Goal: Task Accomplishment & Management: Manage account settings

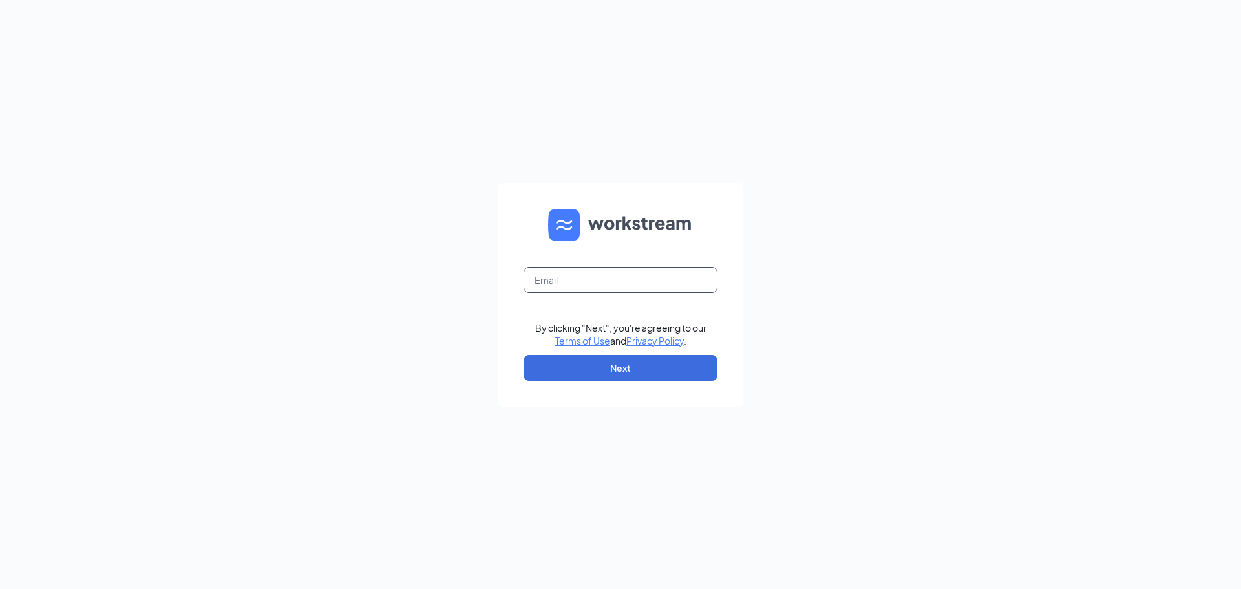
click at [659, 275] on input "text" at bounding box center [620, 280] width 194 height 26
type input "[PERSON_NAME][EMAIL_ADDRESS][PERSON_NAME][DOMAIN_NAME]"
click at [640, 363] on button "Next" at bounding box center [620, 368] width 194 height 26
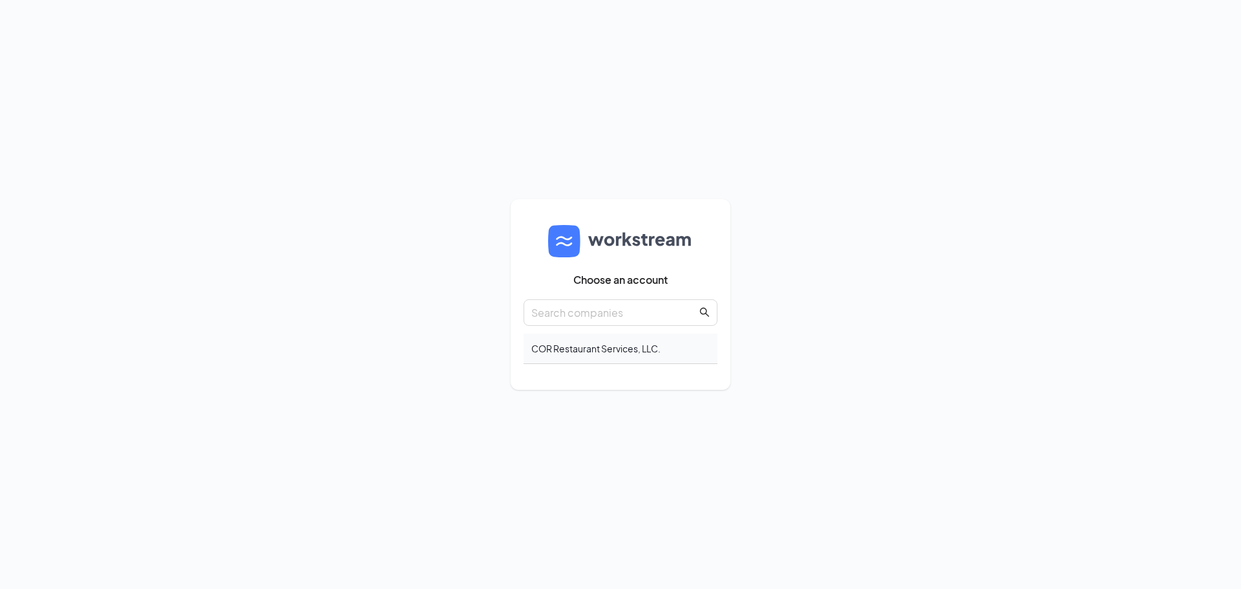
click at [620, 339] on div "COR Restaurant Services, LLC." at bounding box center [620, 348] width 194 height 30
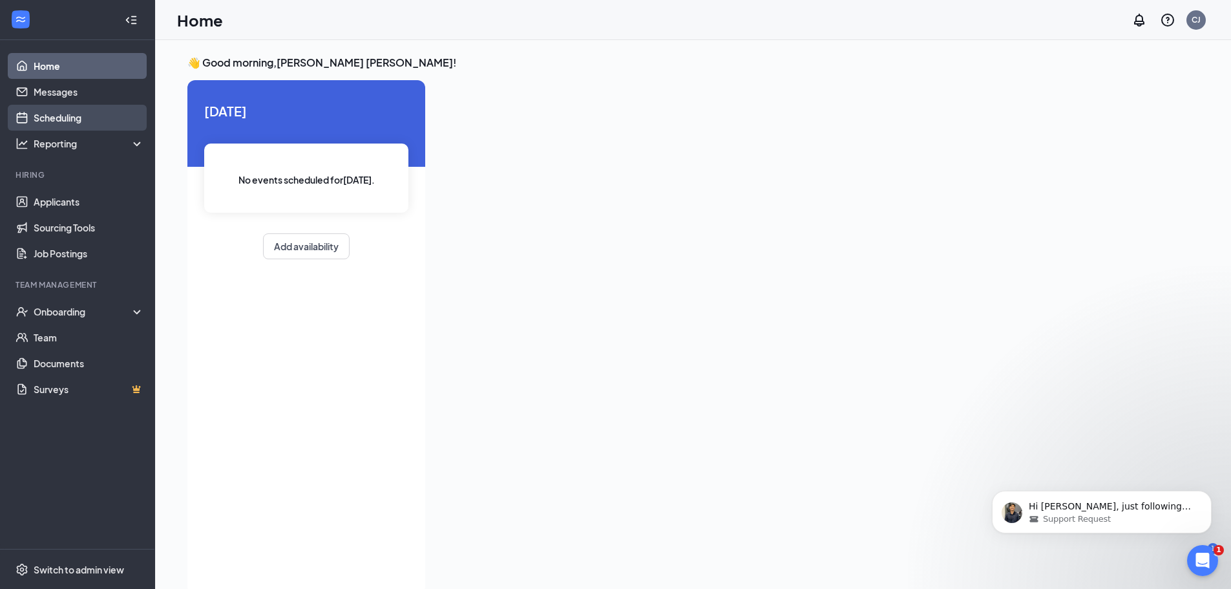
click at [82, 125] on link "Scheduling" at bounding box center [89, 118] width 111 height 26
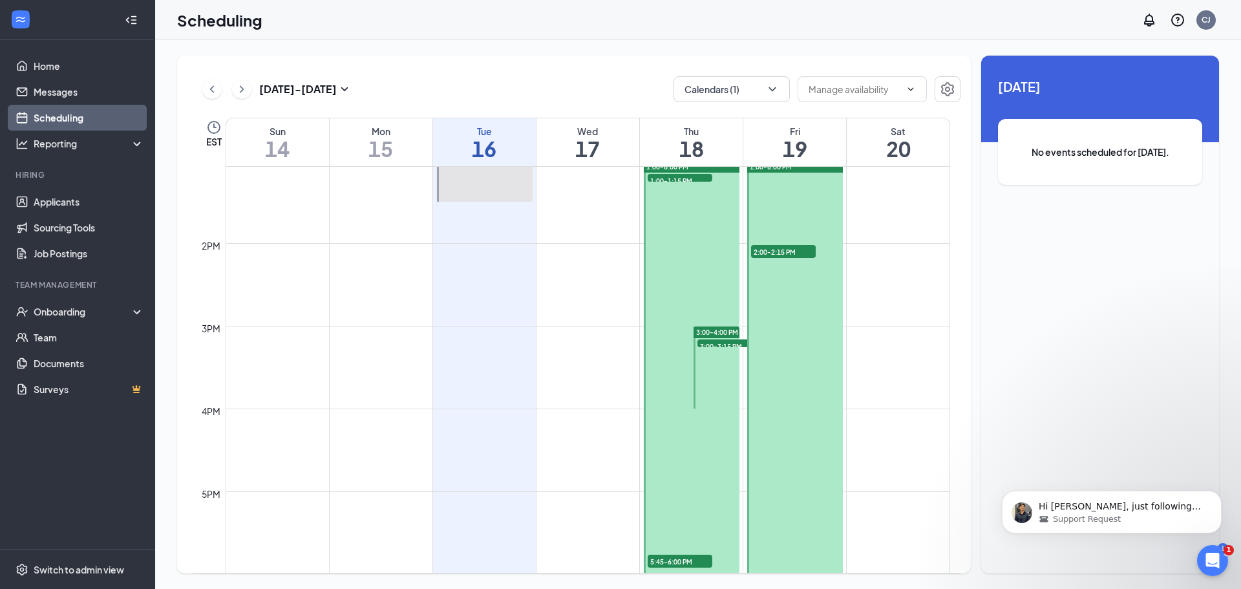
scroll to position [1063, 0]
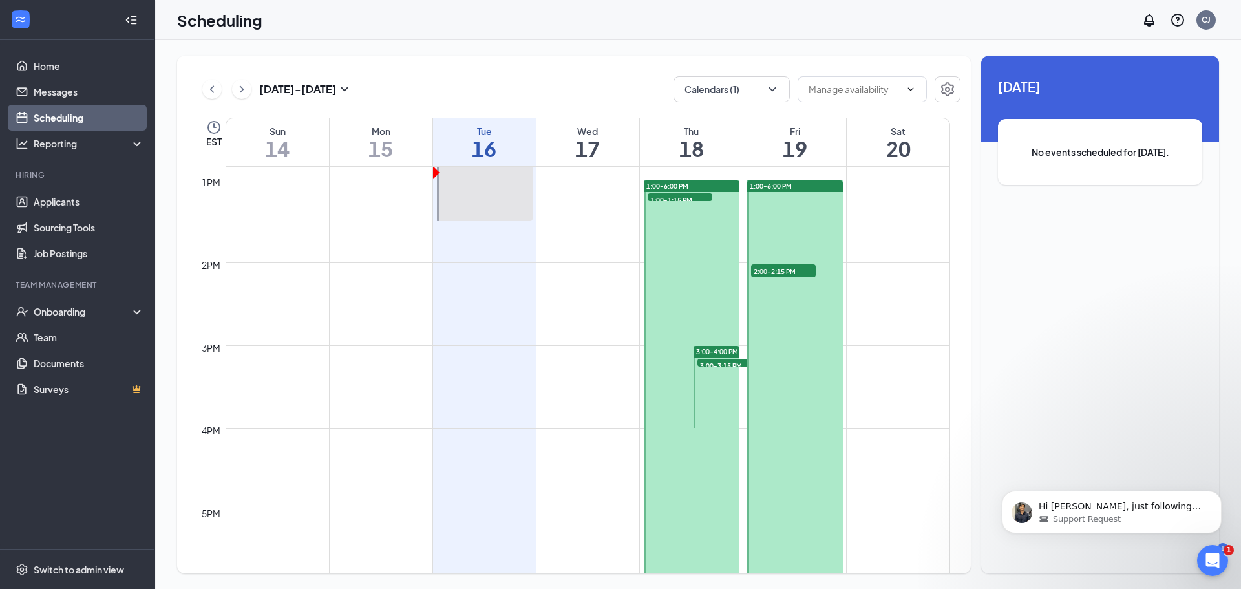
click at [691, 315] on div at bounding box center [692, 386] width 96 height 413
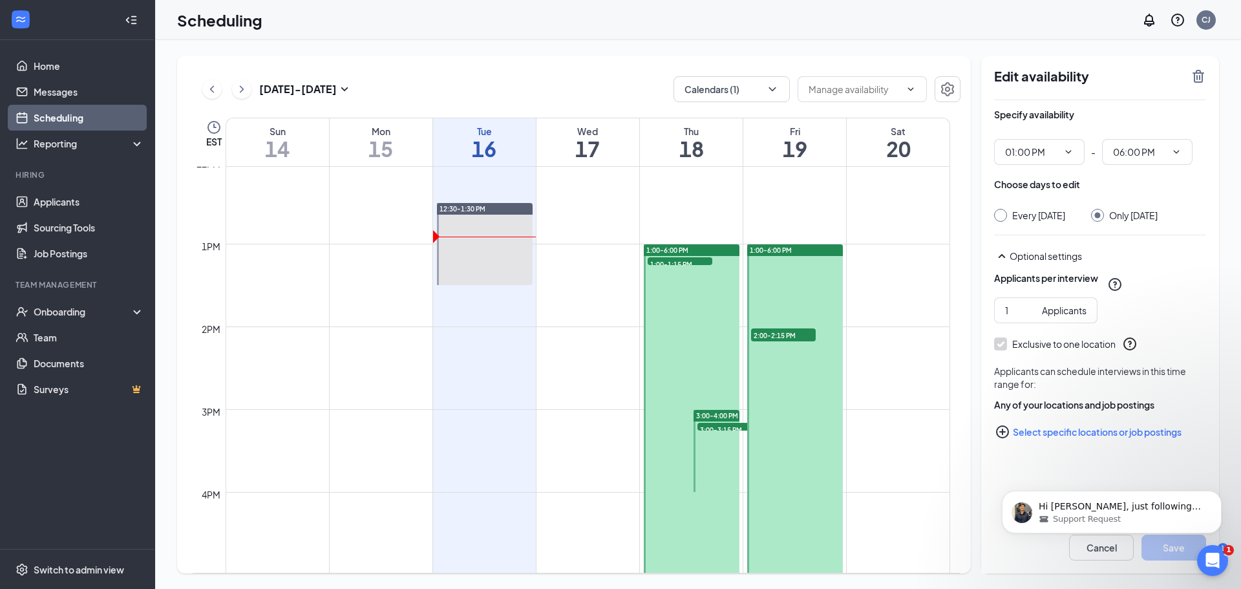
scroll to position [998, 0]
click at [1220, 493] on icon "Dismiss notification" at bounding box center [1217, 494] width 7 height 7
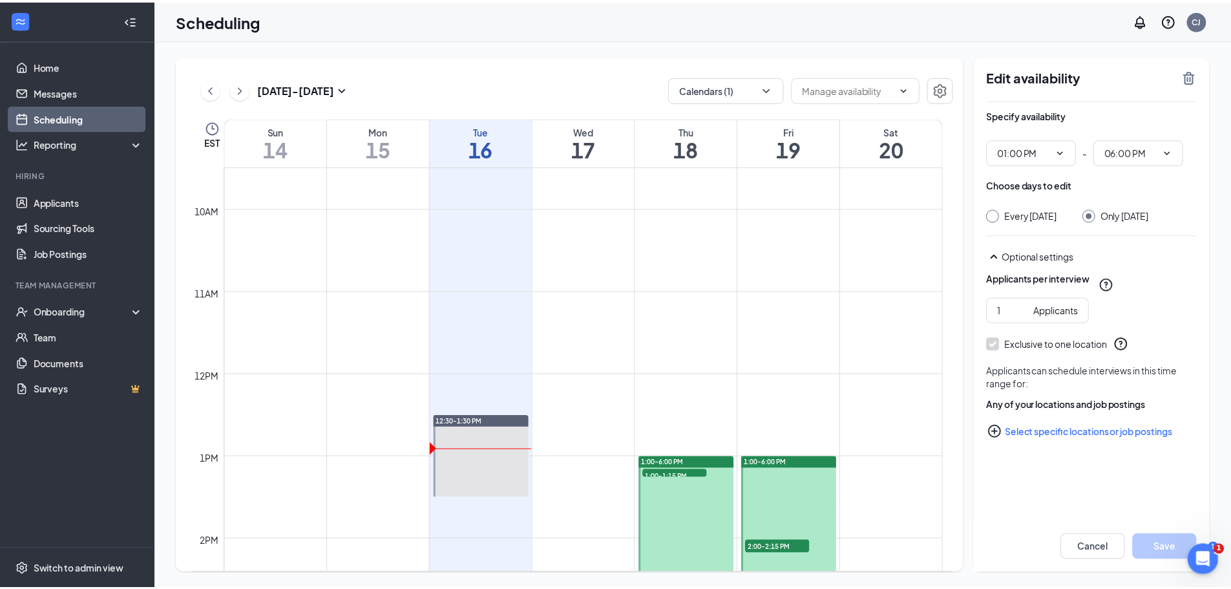
scroll to position [739, 0]
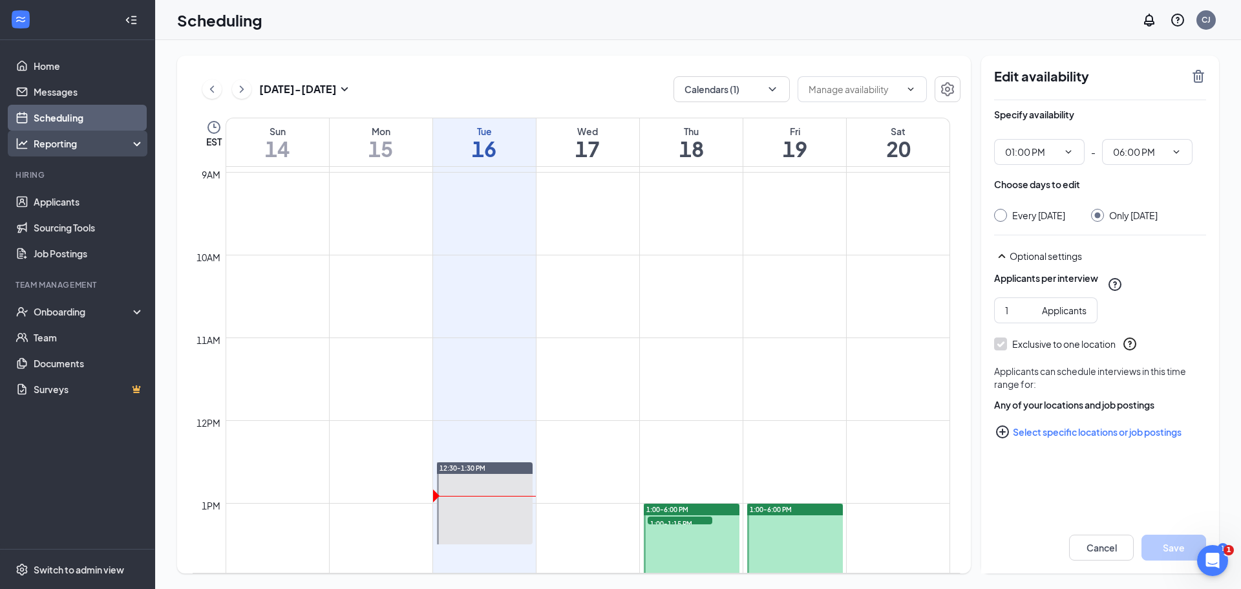
click at [118, 141] on div "Reporting" at bounding box center [89, 143] width 111 height 13
click at [95, 204] on link "Applicants" at bounding box center [89, 202] width 111 height 26
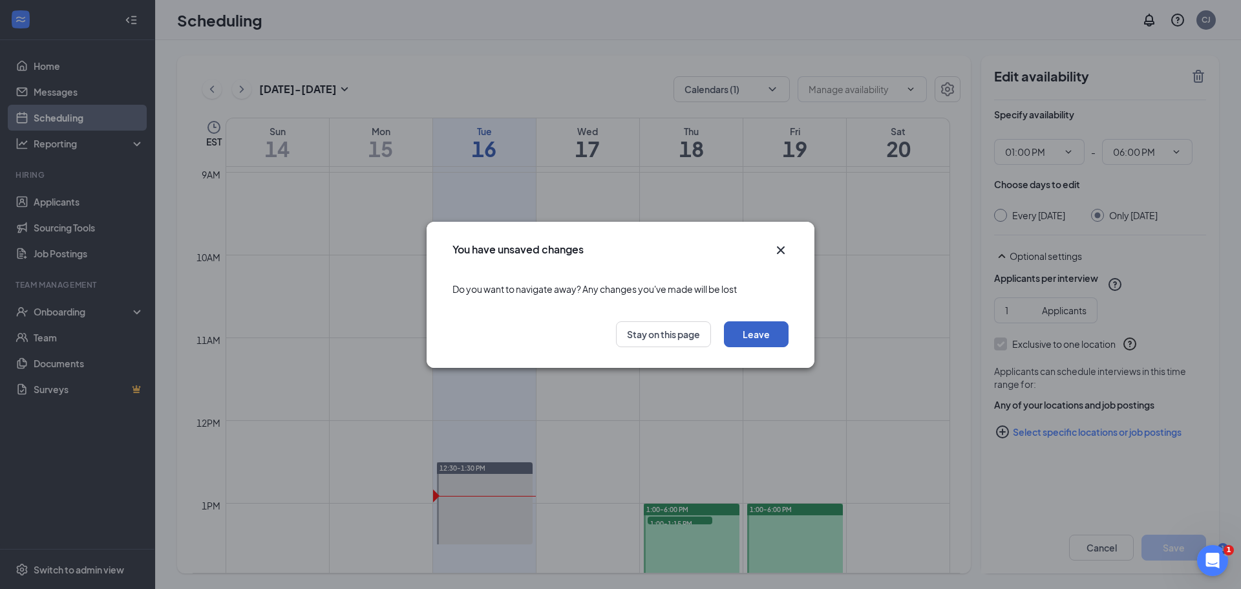
click at [765, 338] on button "Leave" at bounding box center [756, 334] width 65 height 26
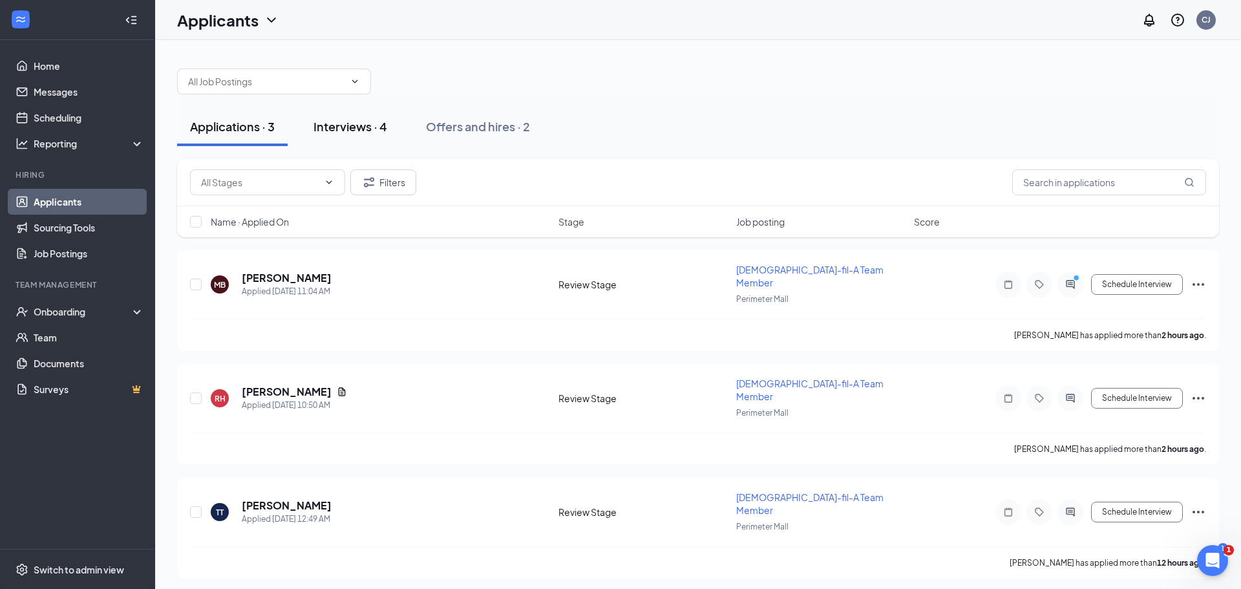
click at [342, 135] on button "Interviews · 4" at bounding box center [351, 126] width 100 height 39
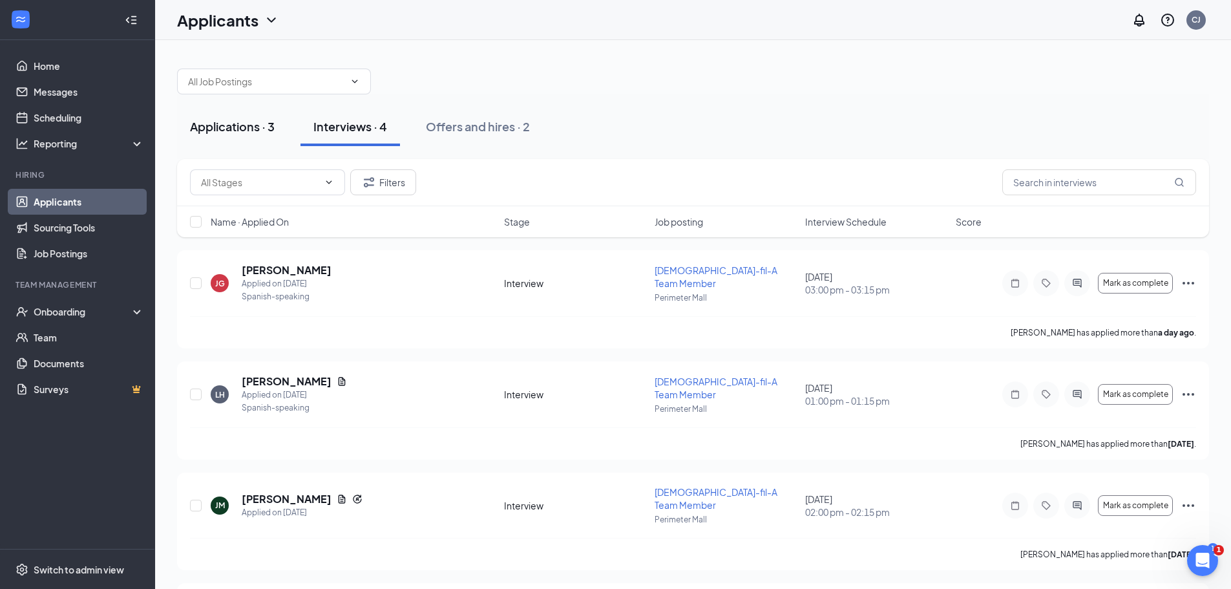
click at [219, 108] on button "Applications · 3" at bounding box center [232, 126] width 111 height 39
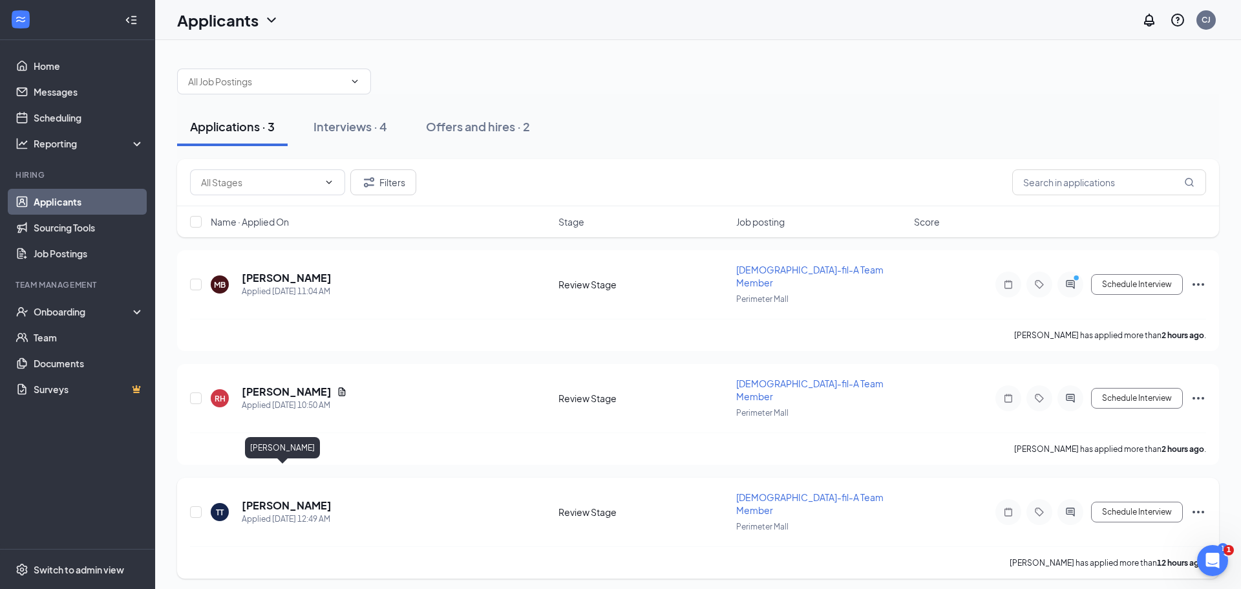
click at [274, 498] on h5 "Tyler Travis" at bounding box center [287, 505] width 90 height 14
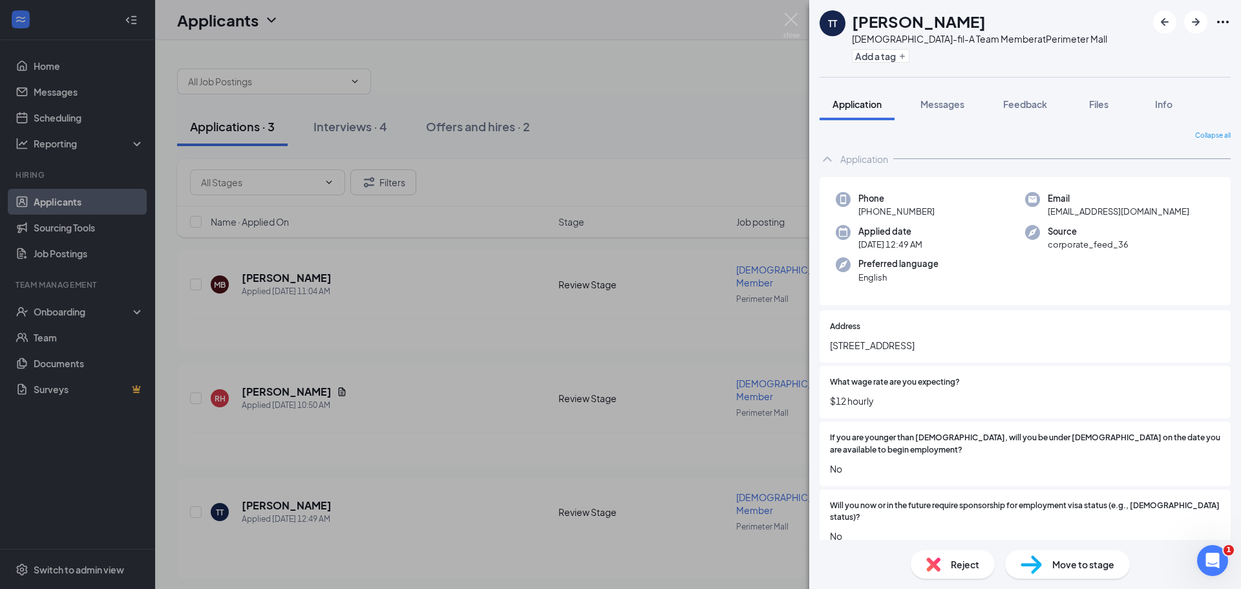
click at [1079, 559] on span "Move to stage" at bounding box center [1083, 564] width 62 height 14
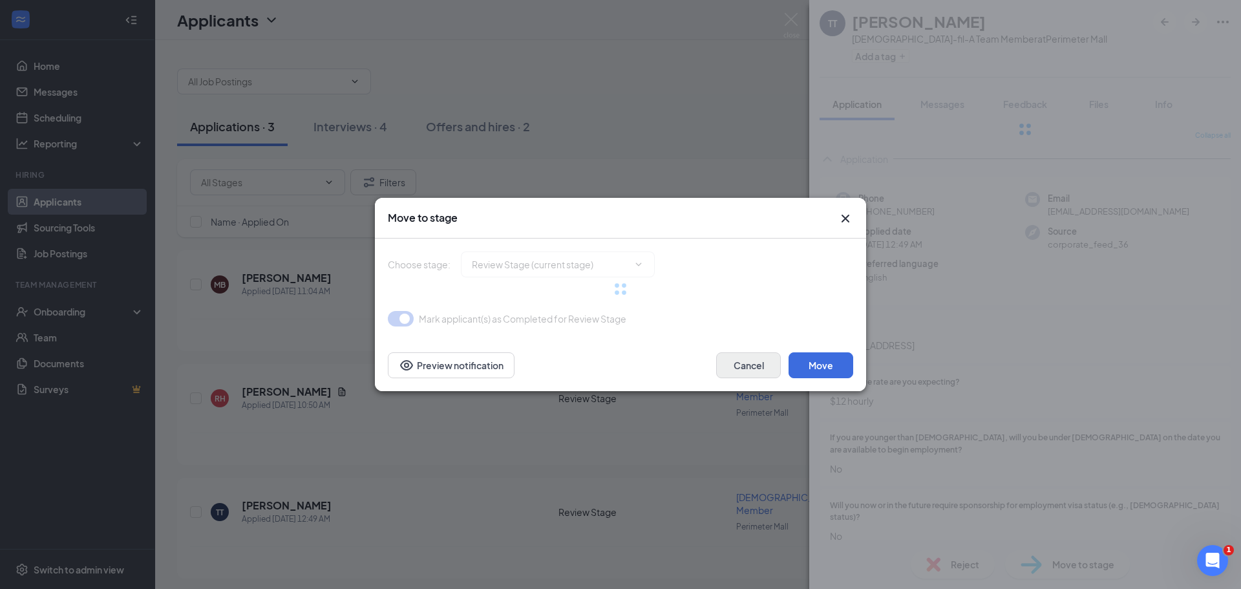
type input "Interview (next stage)"
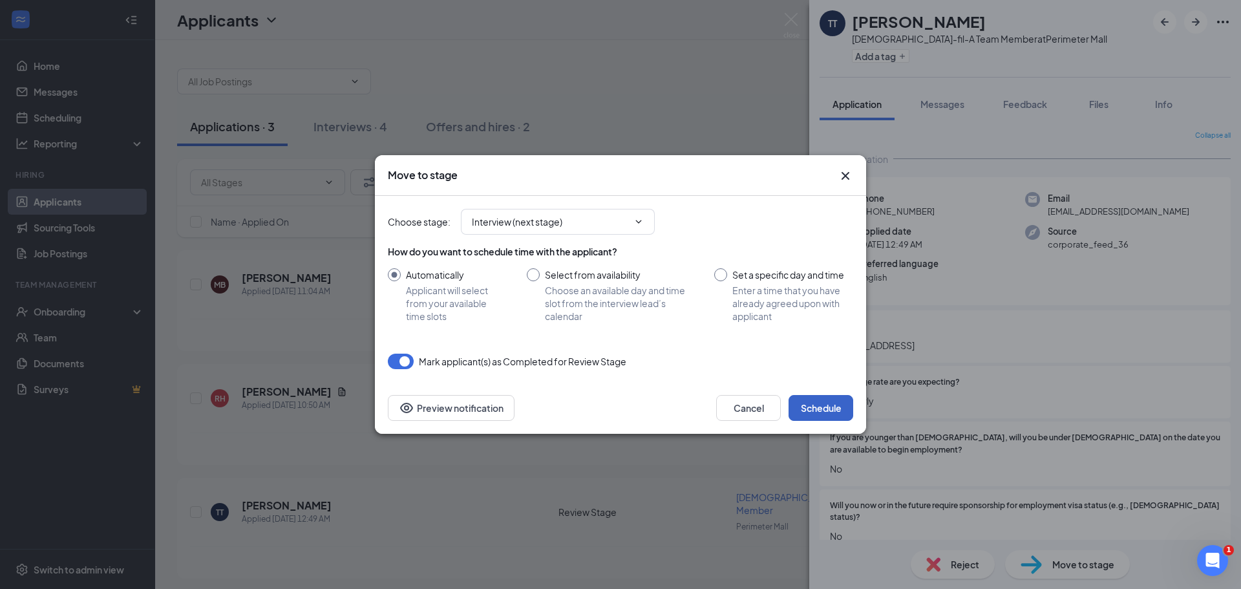
click at [841, 406] on button "Schedule" at bounding box center [820, 408] width 65 height 26
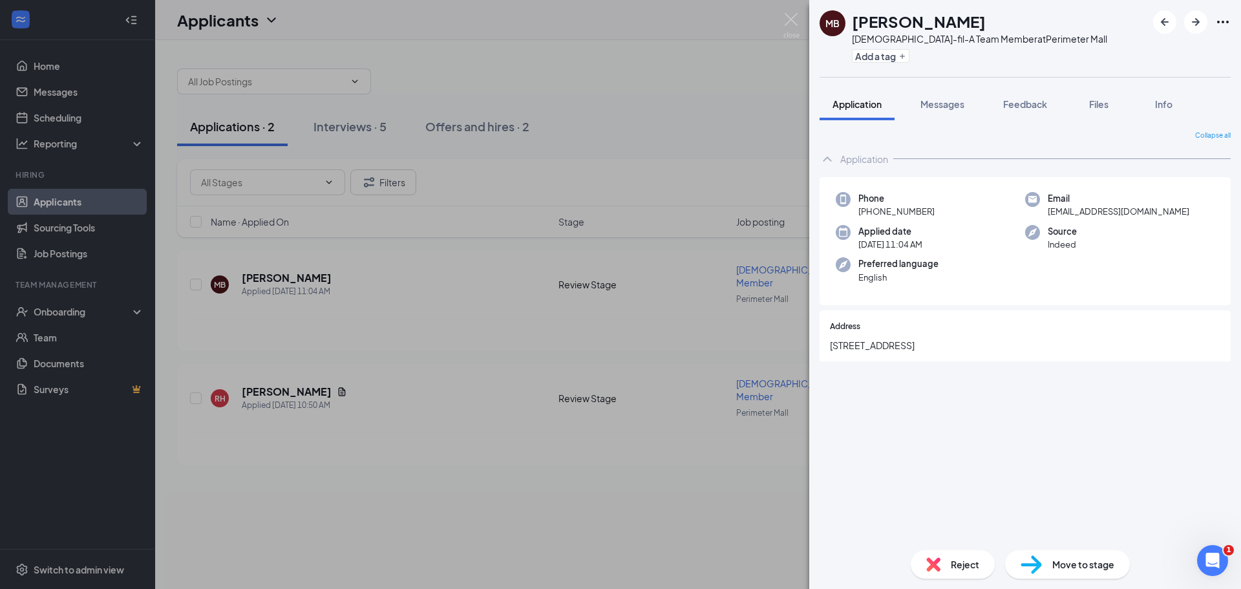
click at [258, 370] on div "MB Marquis Baxter Chick-fil-A Team Member at Perimeter Mall Add a tag Applicati…" at bounding box center [620, 294] width 1241 height 589
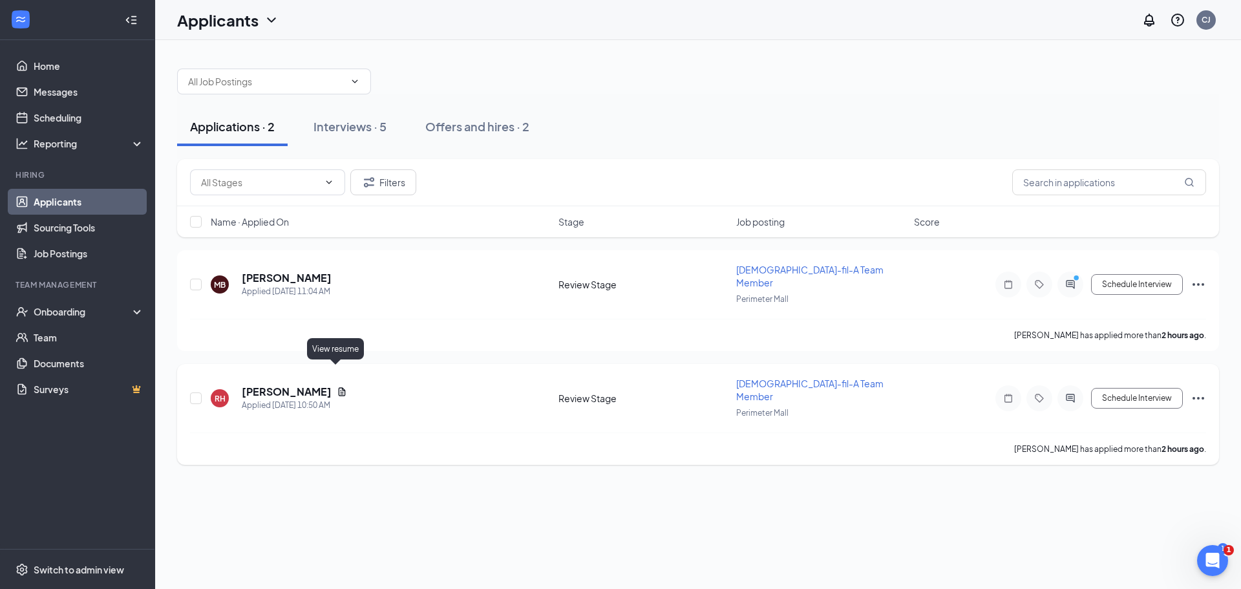
click at [337, 386] on icon "Document" at bounding box center [342, 391] width 10 height 10
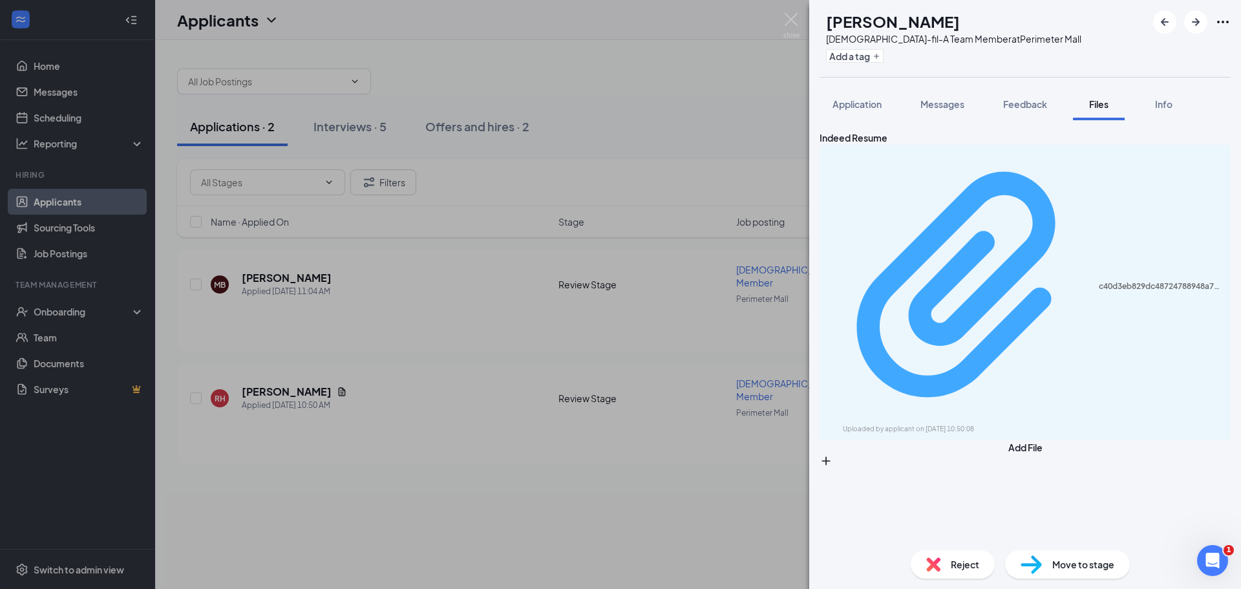
click at [1099, 281] on div "c40d3eb829dc48724788948a703da7cc.pdf" at bounding box center [1161, 286] width 124 height 10
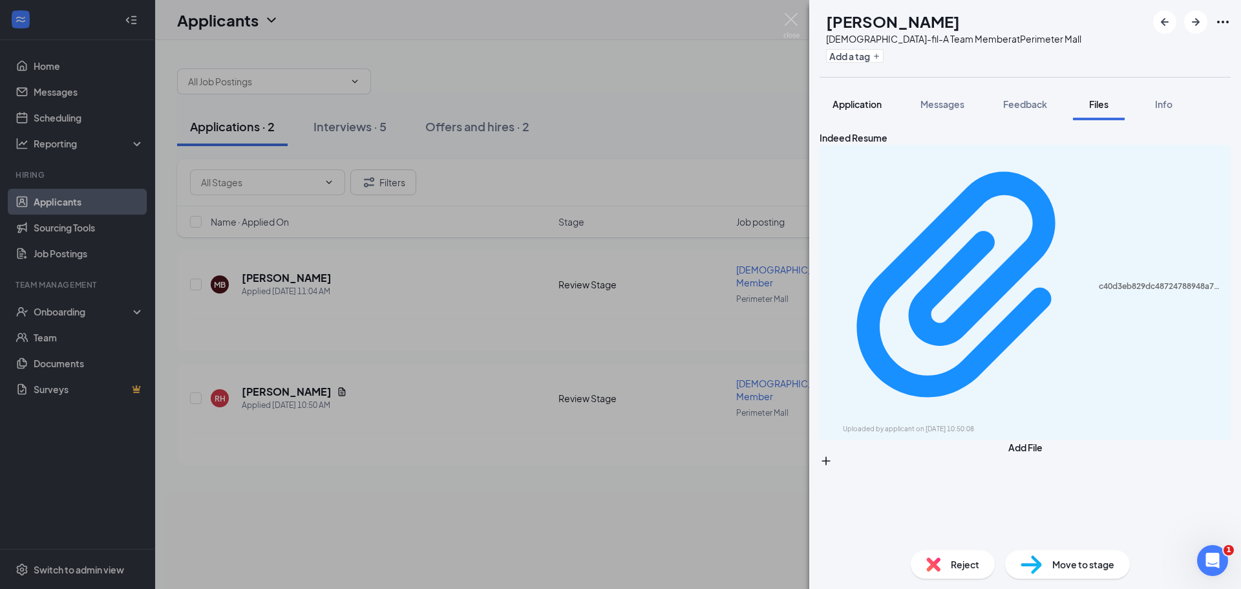
click at [878, 103] on span "Application" at bounding box center [856, 104] width 49 height 12
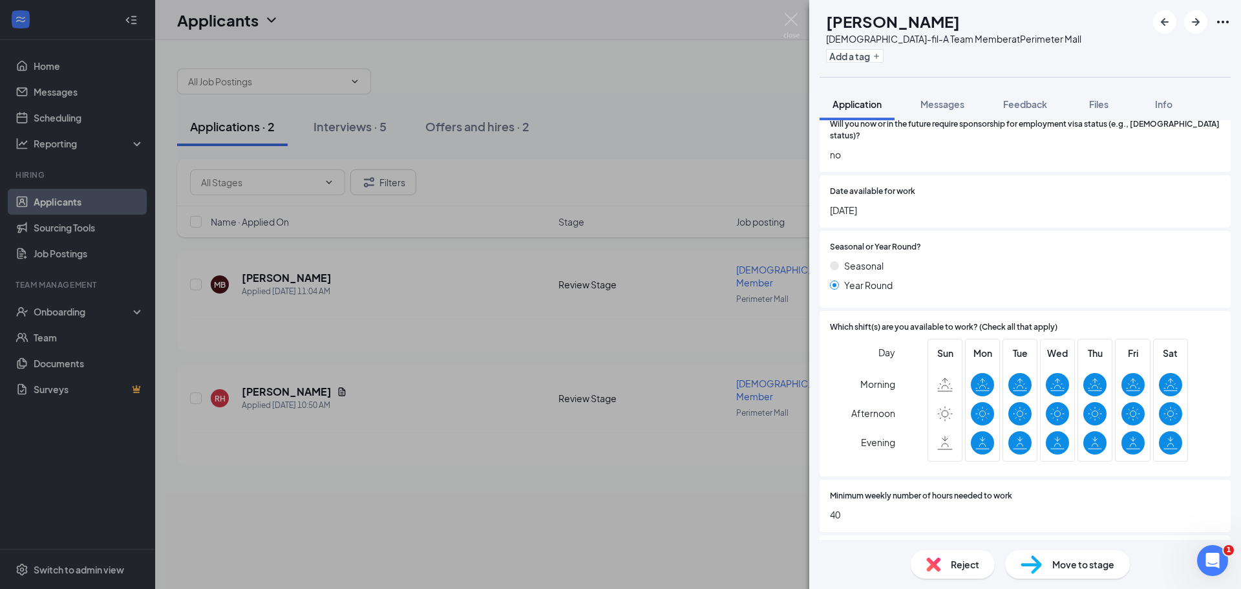
scroll to position [452, 0]
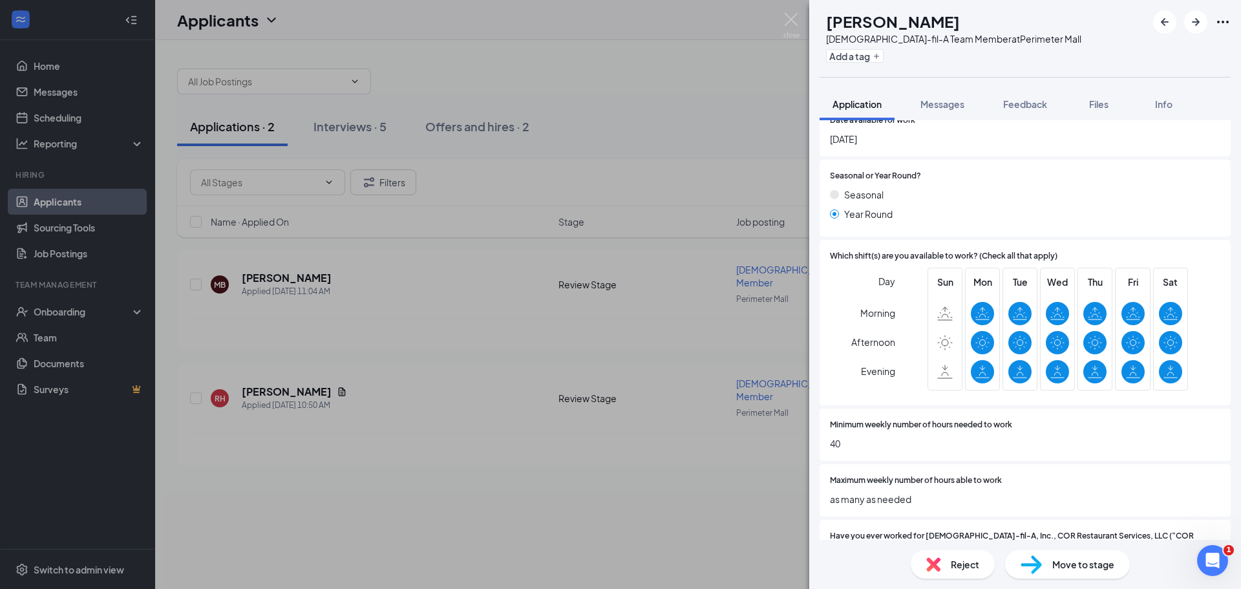
click at [955, 568] on span "Reject" at bounding box center [965, 564] width 28 height 14
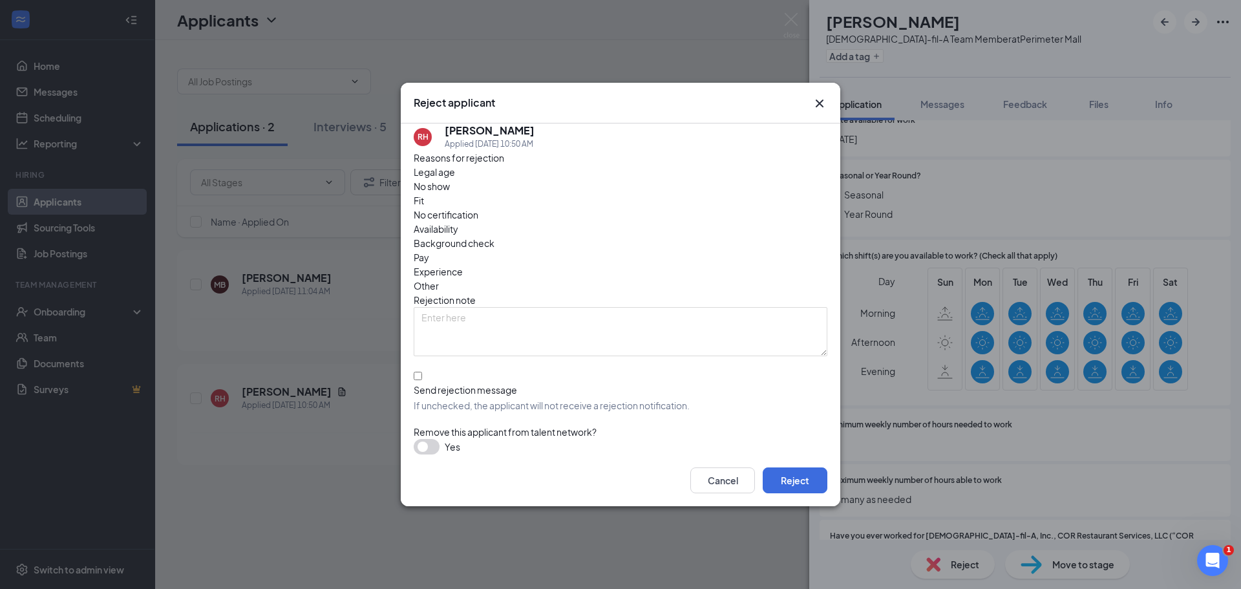
click at [429, 250] on span "Pay" at bounding box center [422, 257] width 16 height 14
click at [422, 372] on input "Send rejection message If unchecked, the applicant will not receive a rejection…" at bounding box center [418, 376] width 8 height 8
checkbox input "true"
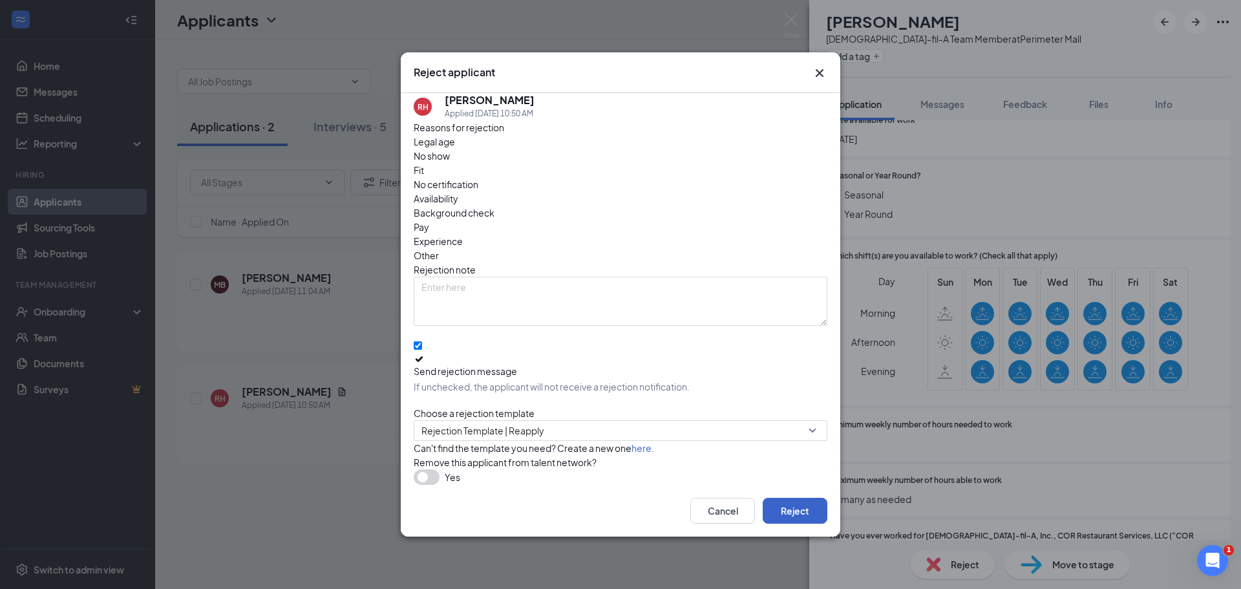
click at [781, 506] on button "Reject" at bounding box center [795, 511] width 65 height 26
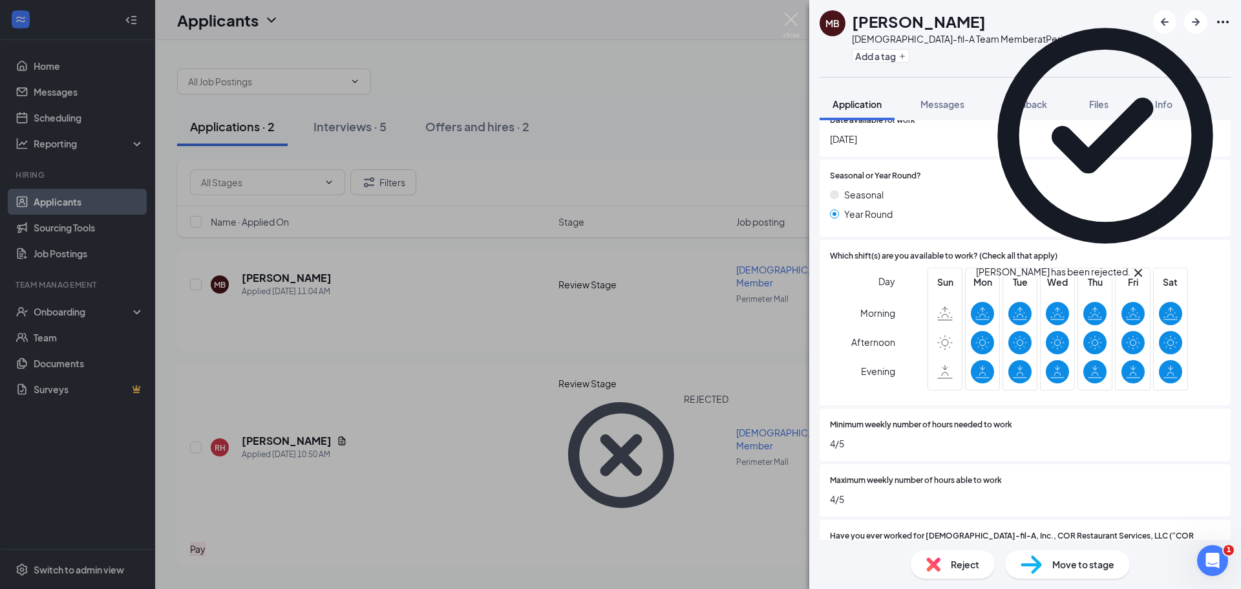
click at [395, 456] on div "MB Marquis Baxter Chick-fil-A Team Member at Perimeter Mall Add a tag Applicati…" at bounding box center [620, 294] width 1241 height 589
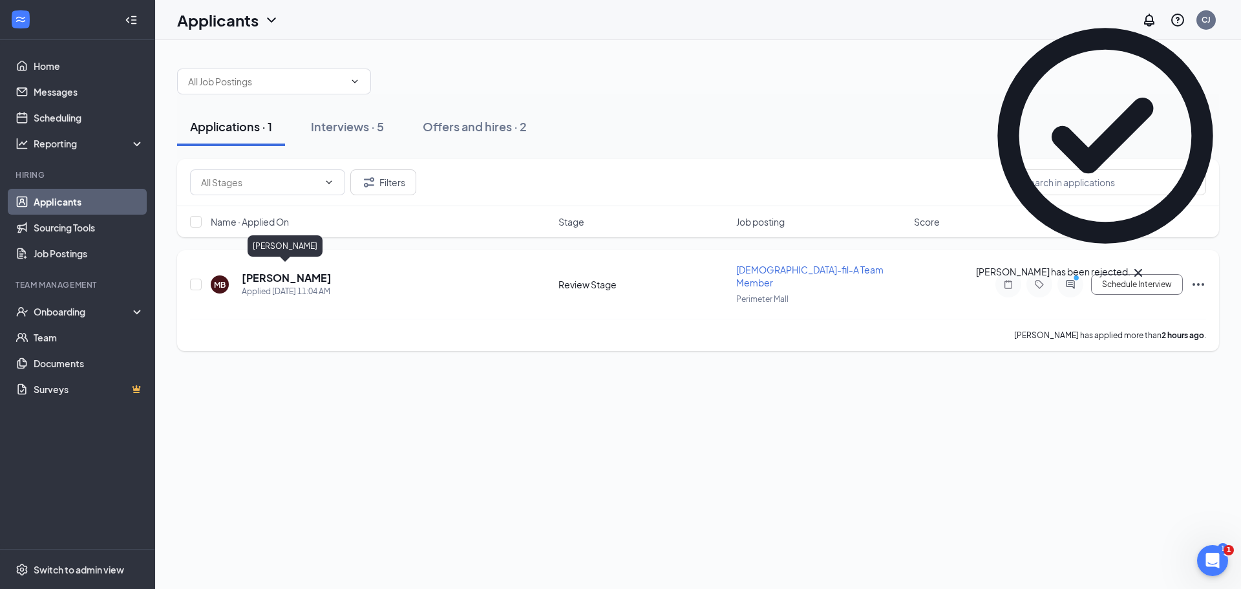
click at [261, 271] on h5 "Marquis Baxter" at bounding box center [287, 278] width 90 height 14
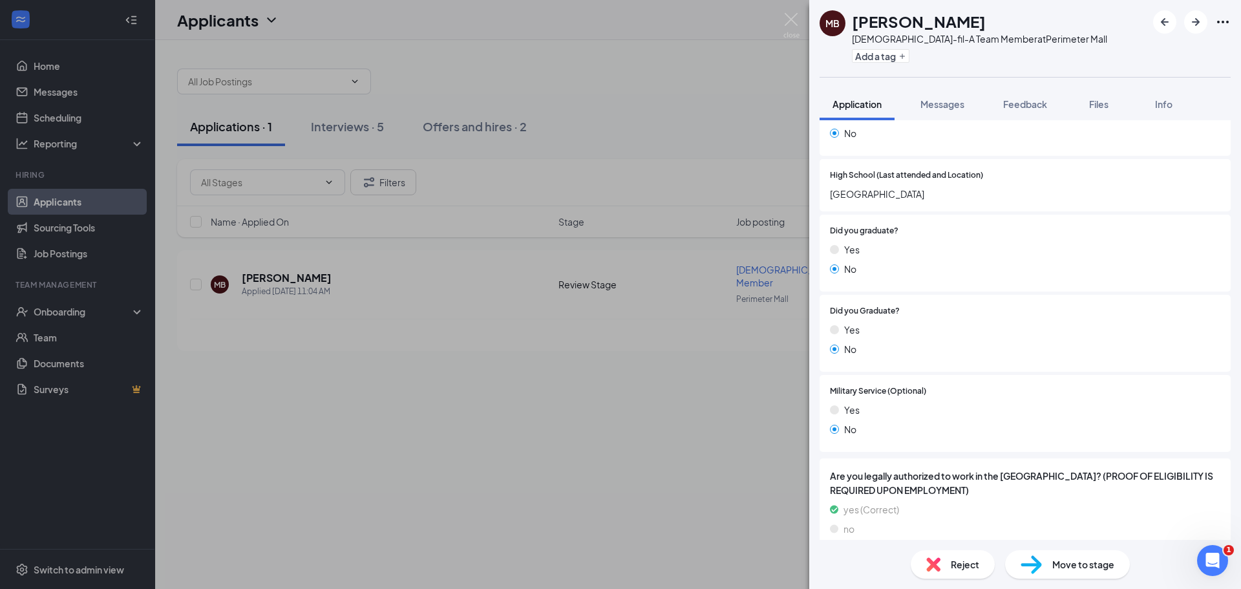
scroll to position [907, 0]
click at [962, 563] on span "Reject" at bounding box center [965, 564] width 28 height 14
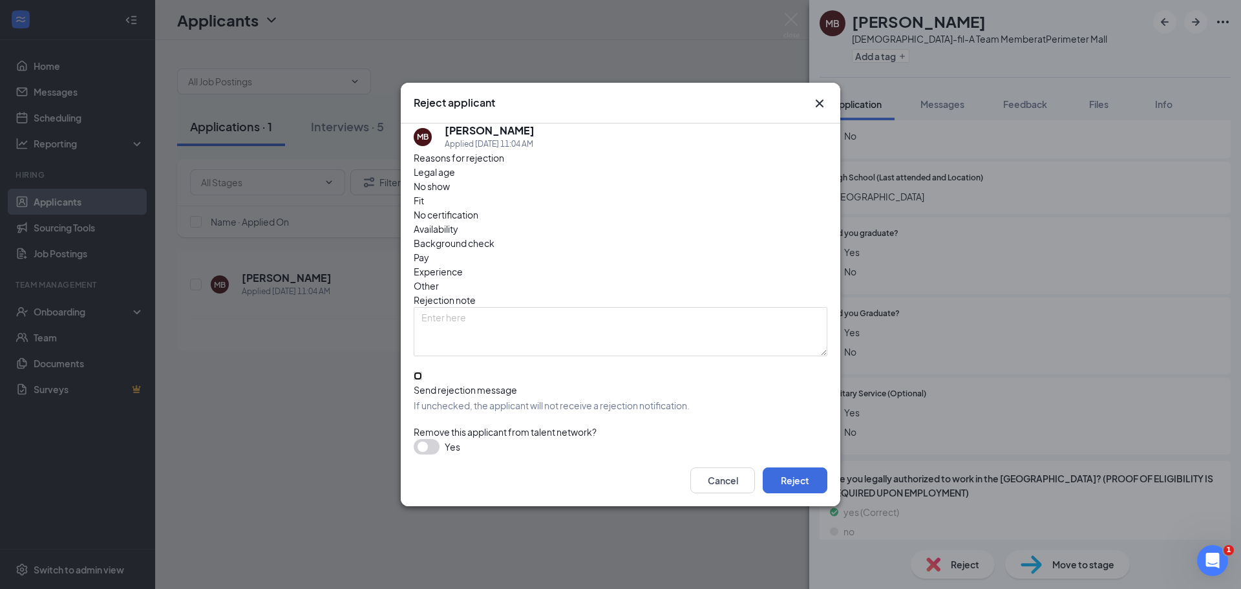
click at [422, 372] on input "Send rejection message If unchecked, the applicant will not receive a rejection…" at bounding box center [418, 376] width 8 height 8
checkbox input "true"
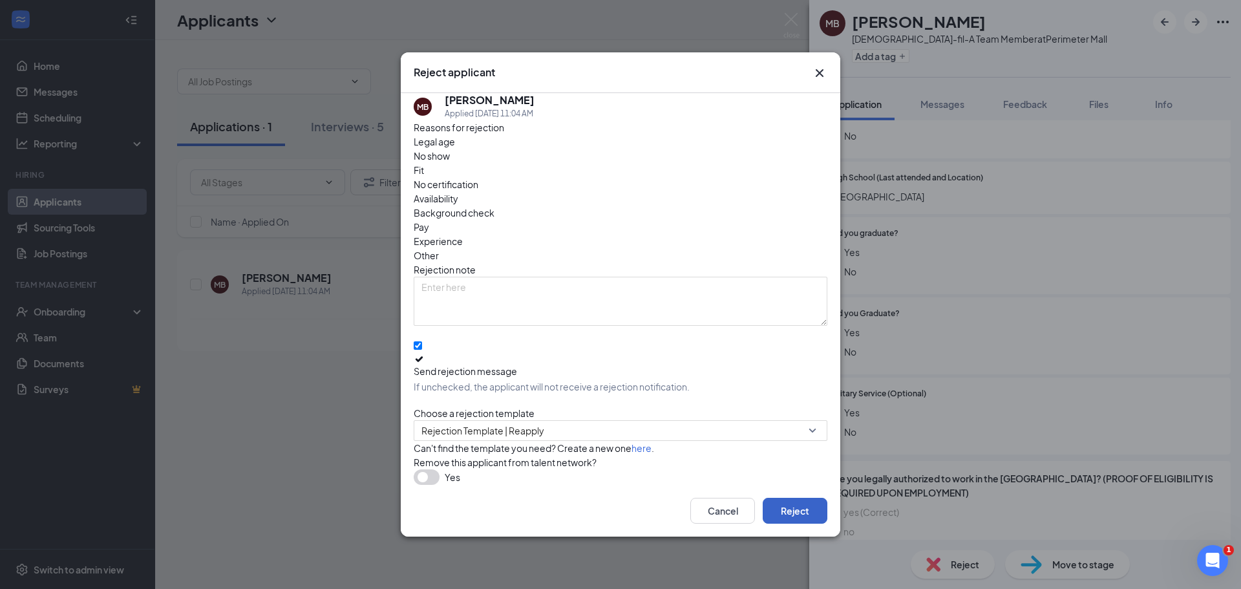
click at [820, 505] on button "Reject" at bounding box center [795, 511] width 65 height 26
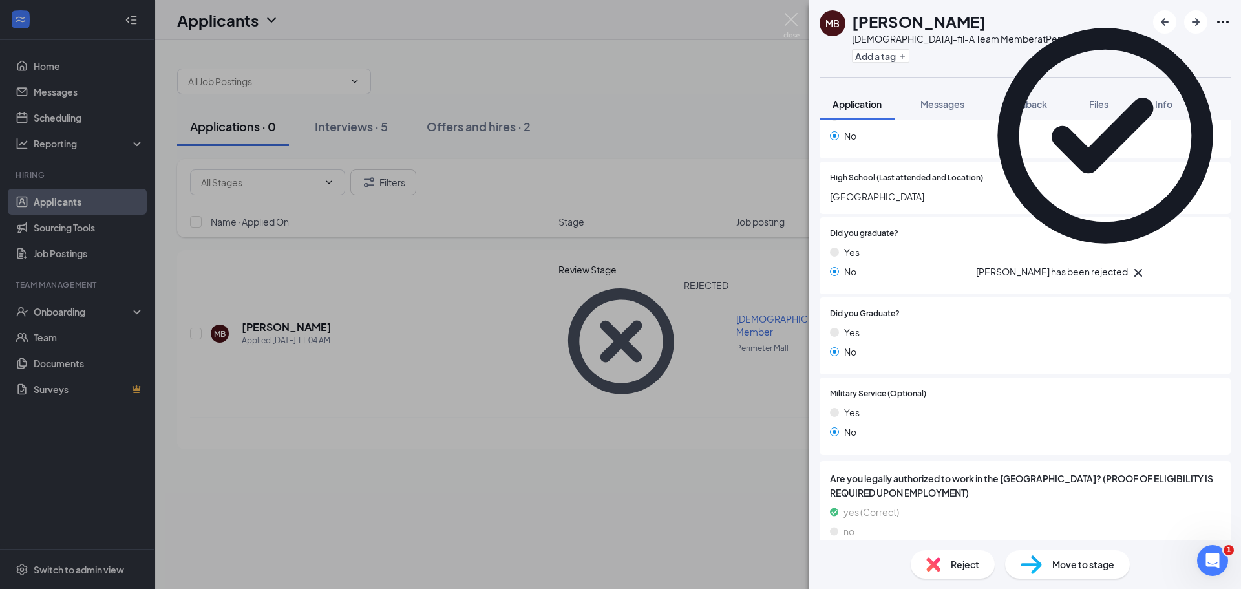
click at [699, 401] on div "MB Marquis Baxter Chick-fil-A Team Member at Perimeter Mall Add a tag Applicati…" at bounding box center [620, 294] width 1241 height 589
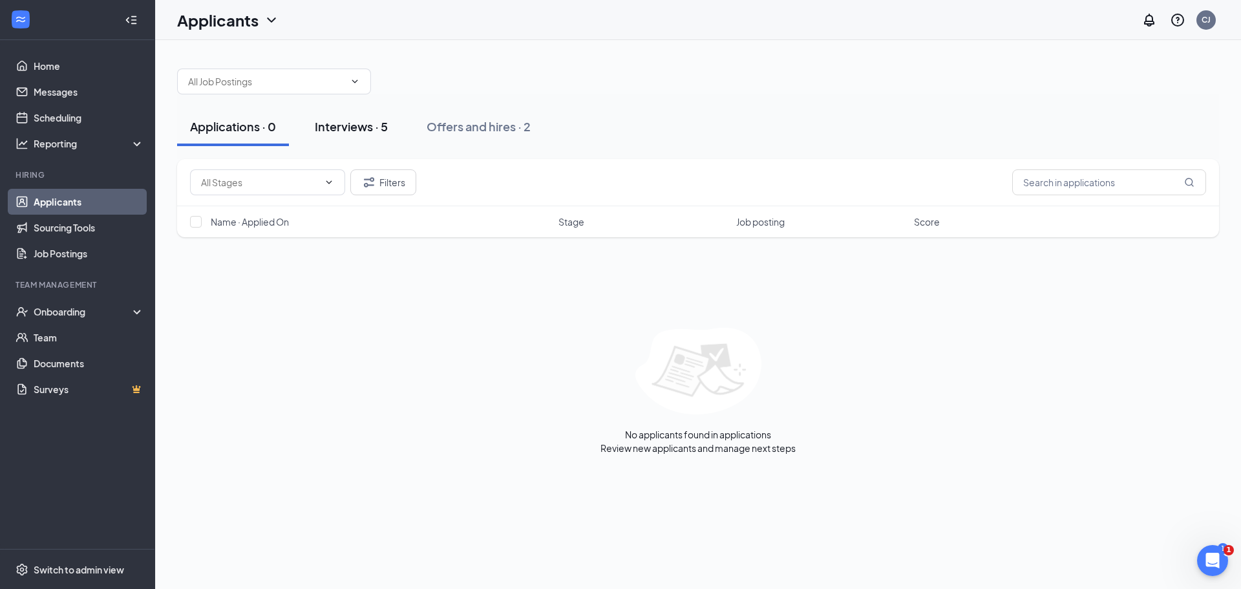
click at [357, 122] on div "Interviews · 5" at bounding box center [351, 126] width 73 height 16
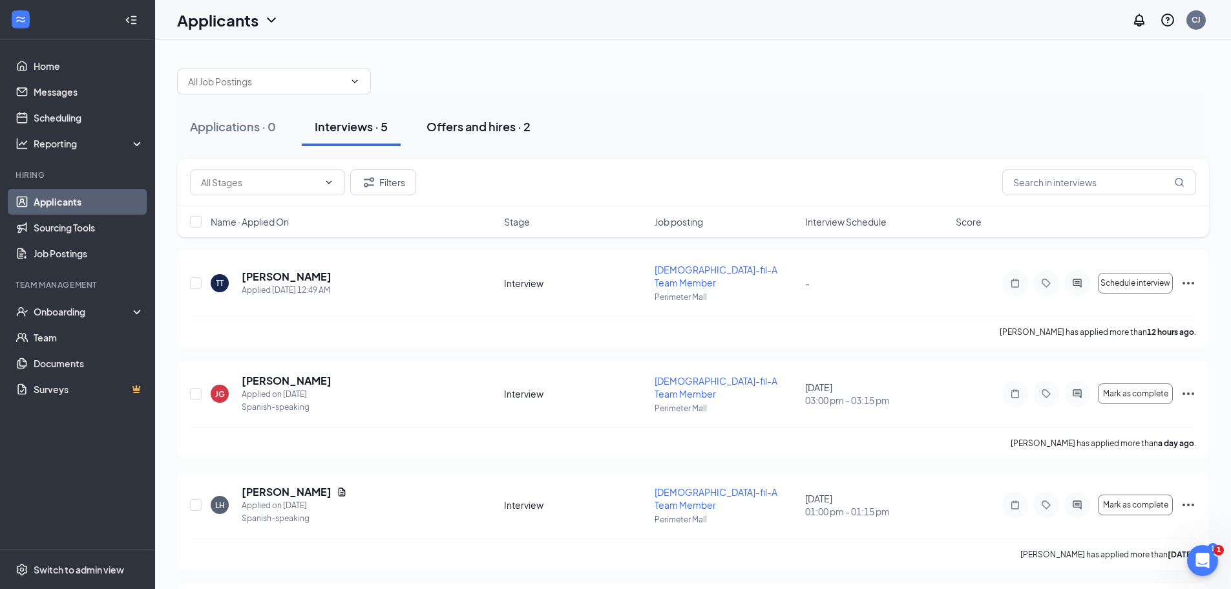
click at [478, 114] on button "Offers and hires · 2" at bounding box center [479, 126] width 130 height 39
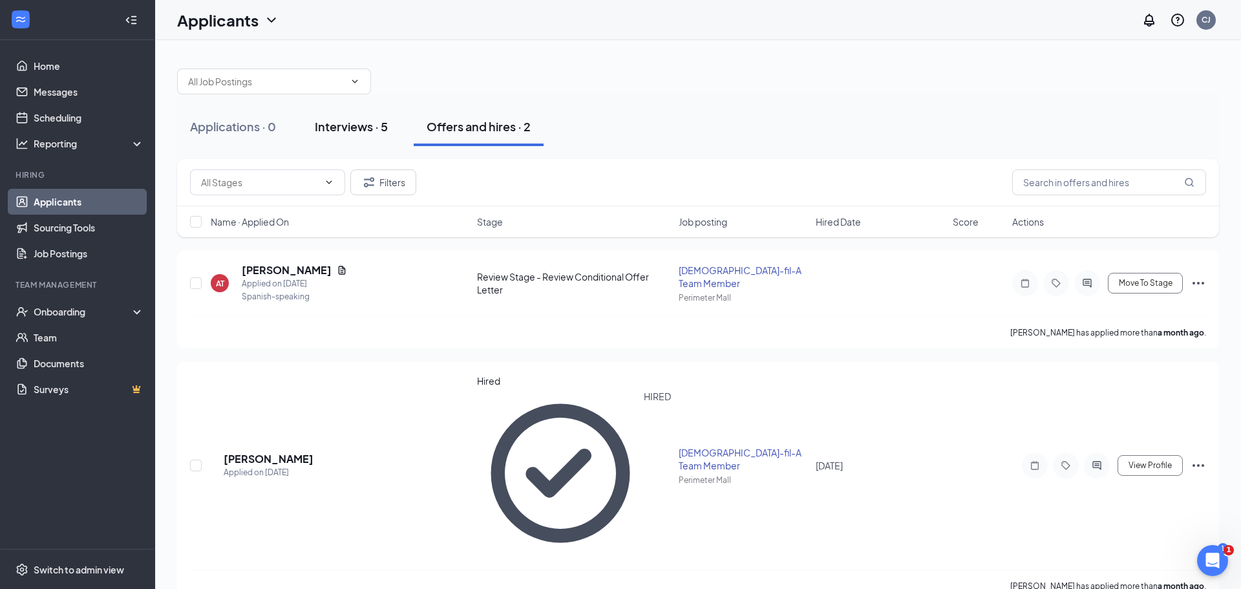
click at [356, 131] on div "Interviews · 5" at bounding box center [351, 126] width 73 height 16
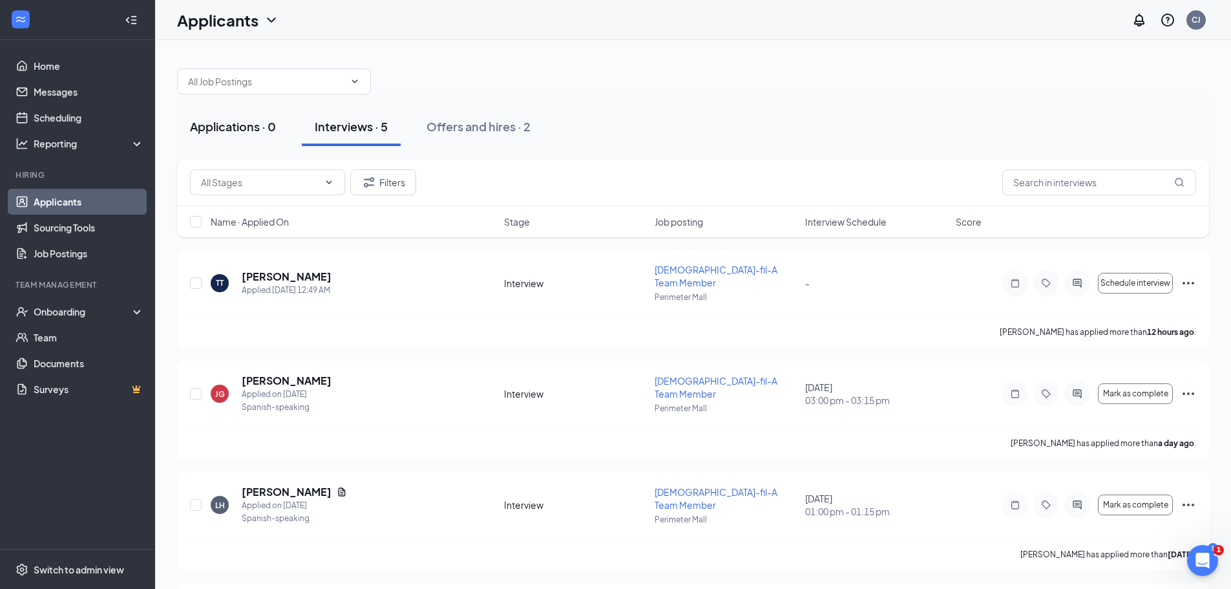
click at [272, 132] on div "Applications · 0" at bounding box center [233, 126] width 86 height 16
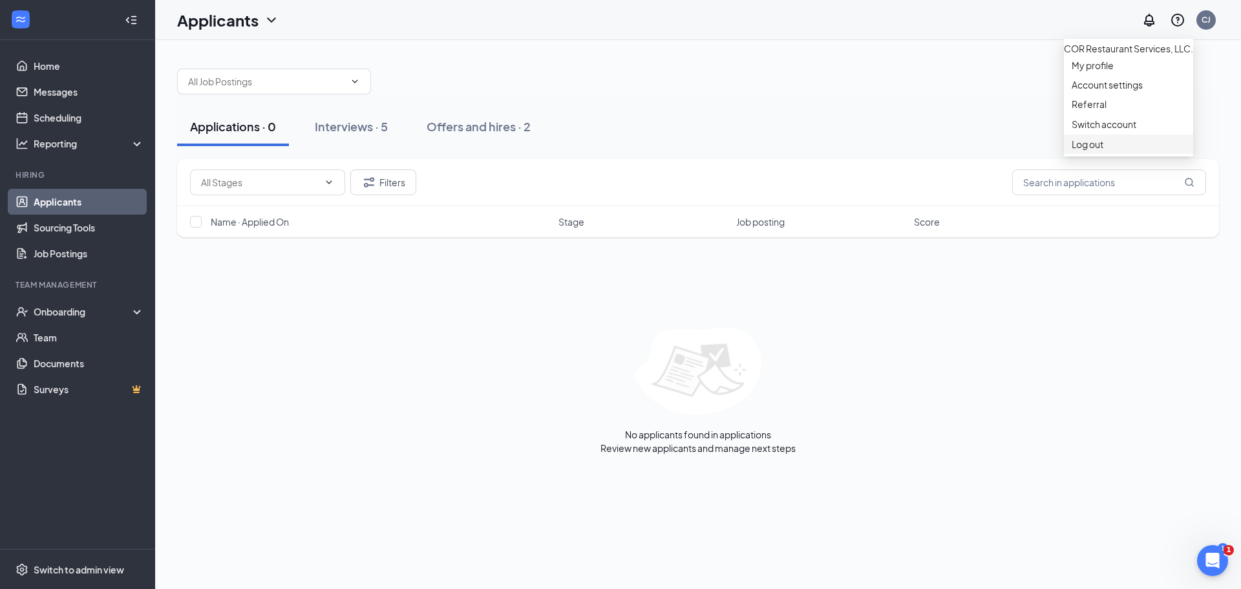
click at [1080, 151] on div "Log out" at bounding box center [1129, 144] width 114 height 13
